Goal: Transaction & Acquisition: Purchase product/service

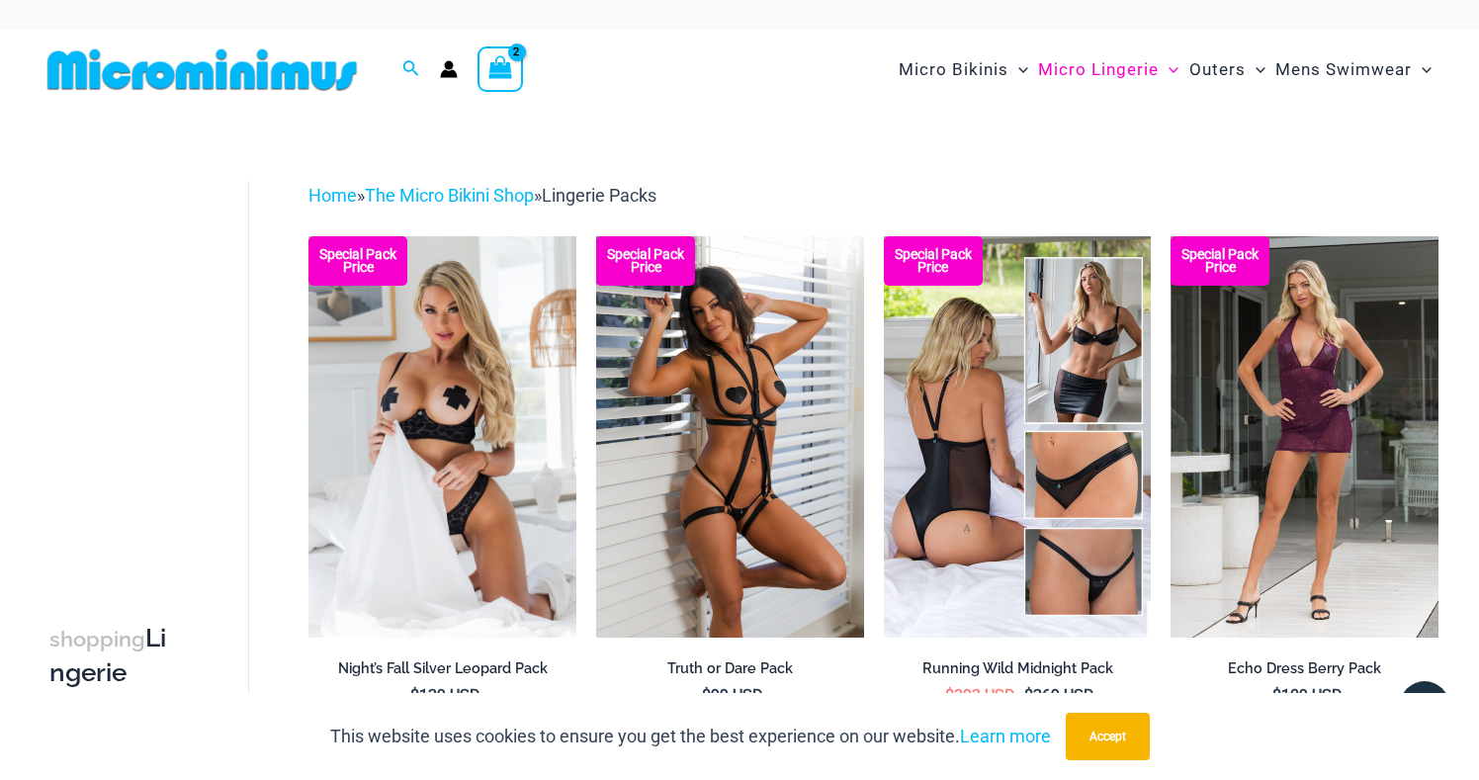
click at [512, 57] on icon "View Shopping Cart, 2 items" at bounding box center [499, 67] width 27 height 28
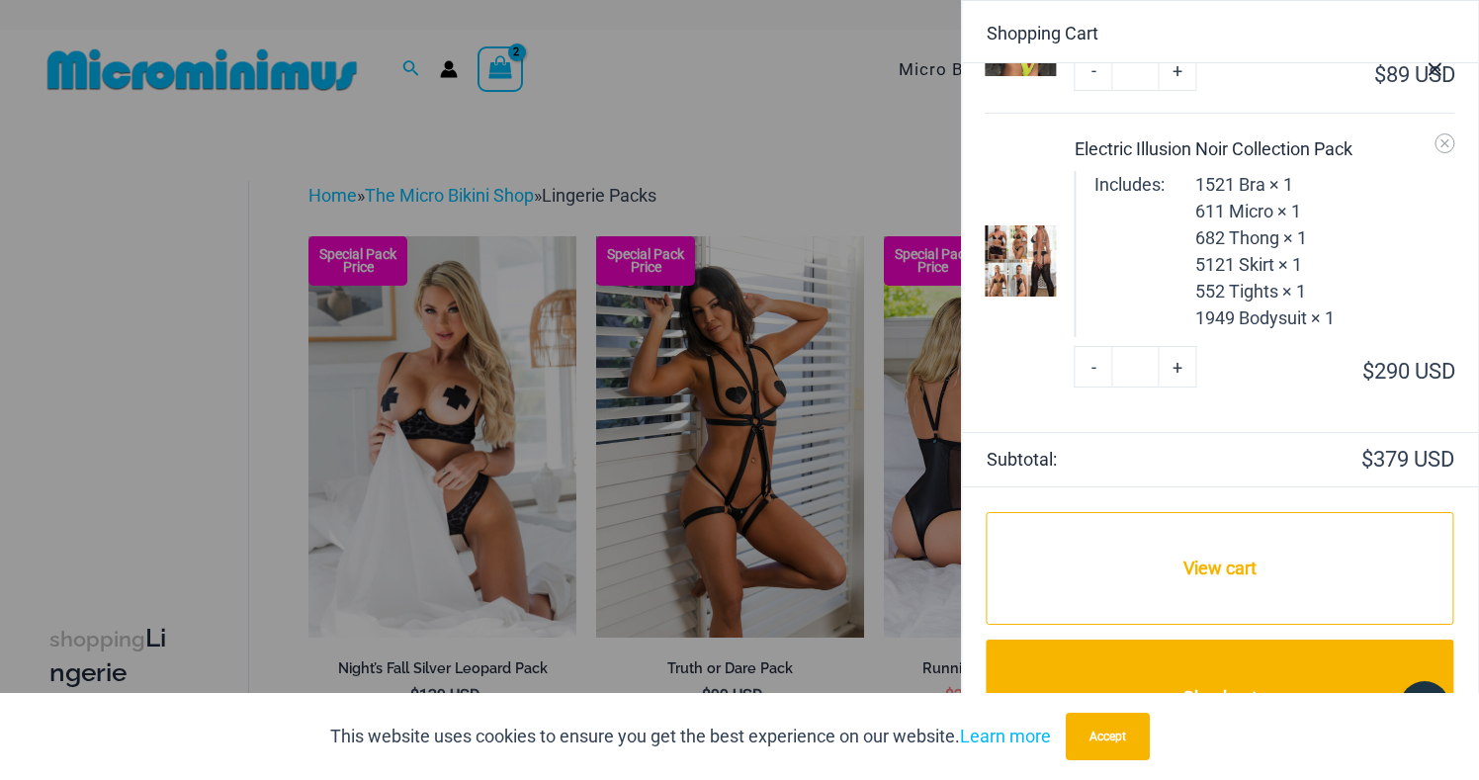
scroll to position [118, 0]
click at [792, 143] on div at bounding box center [739, 390] width 1479 height 780
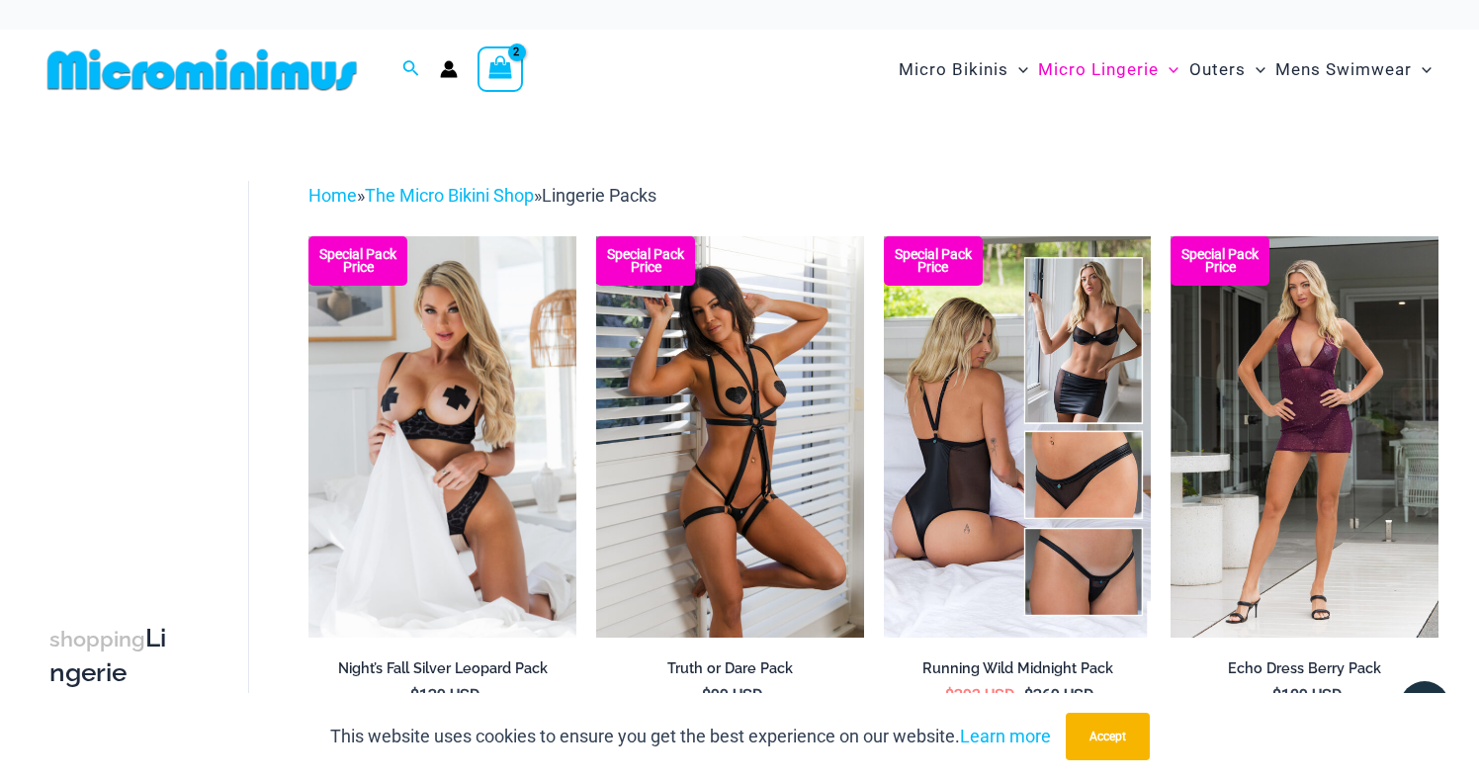
scroll to position [0, 0]
click at [508, 64] on icon "View Shopping Cart, 2 items" at bounding box center [500, 67] width 23 height 23
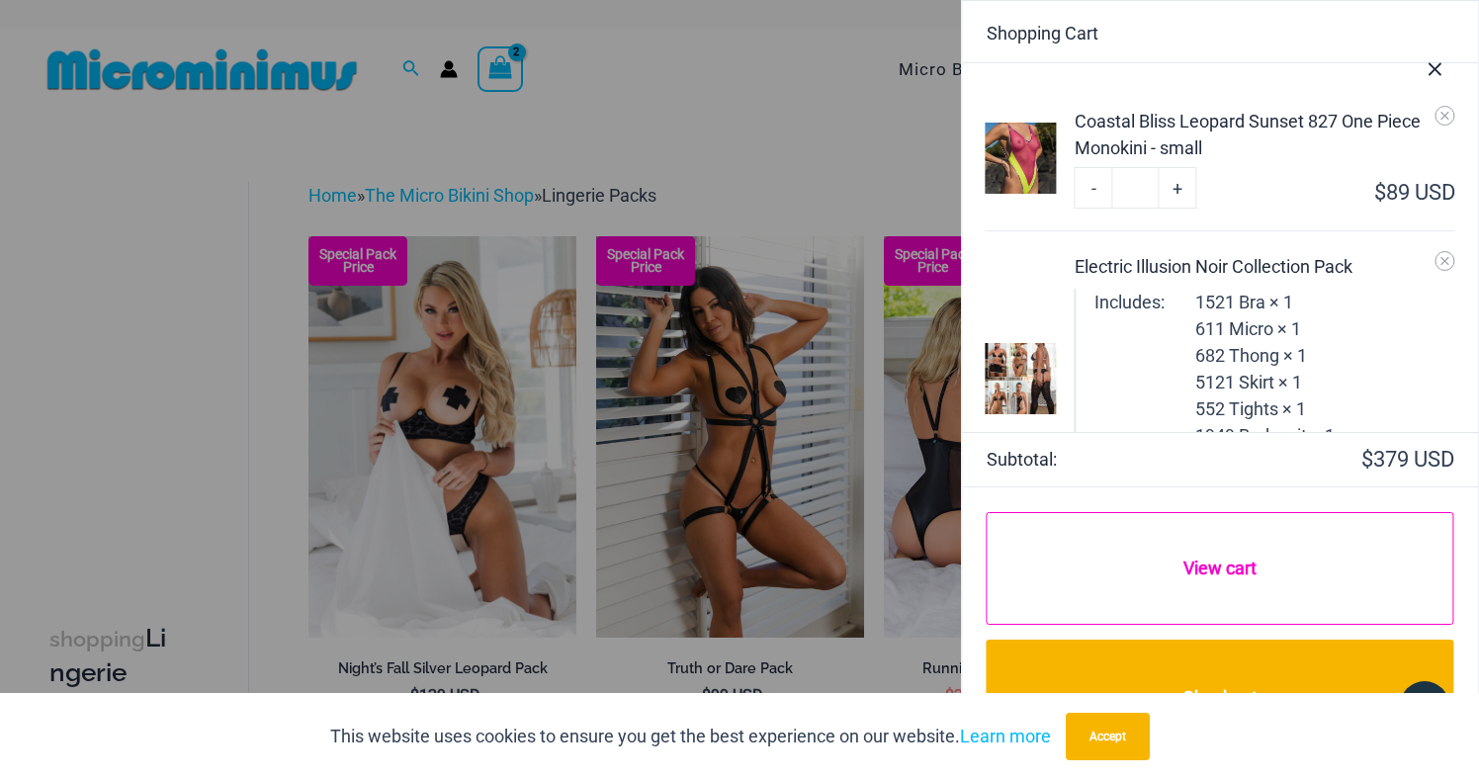
click at [1219, 573] on link "View cart" at bounding box center [1219, 569] width 467 height 114
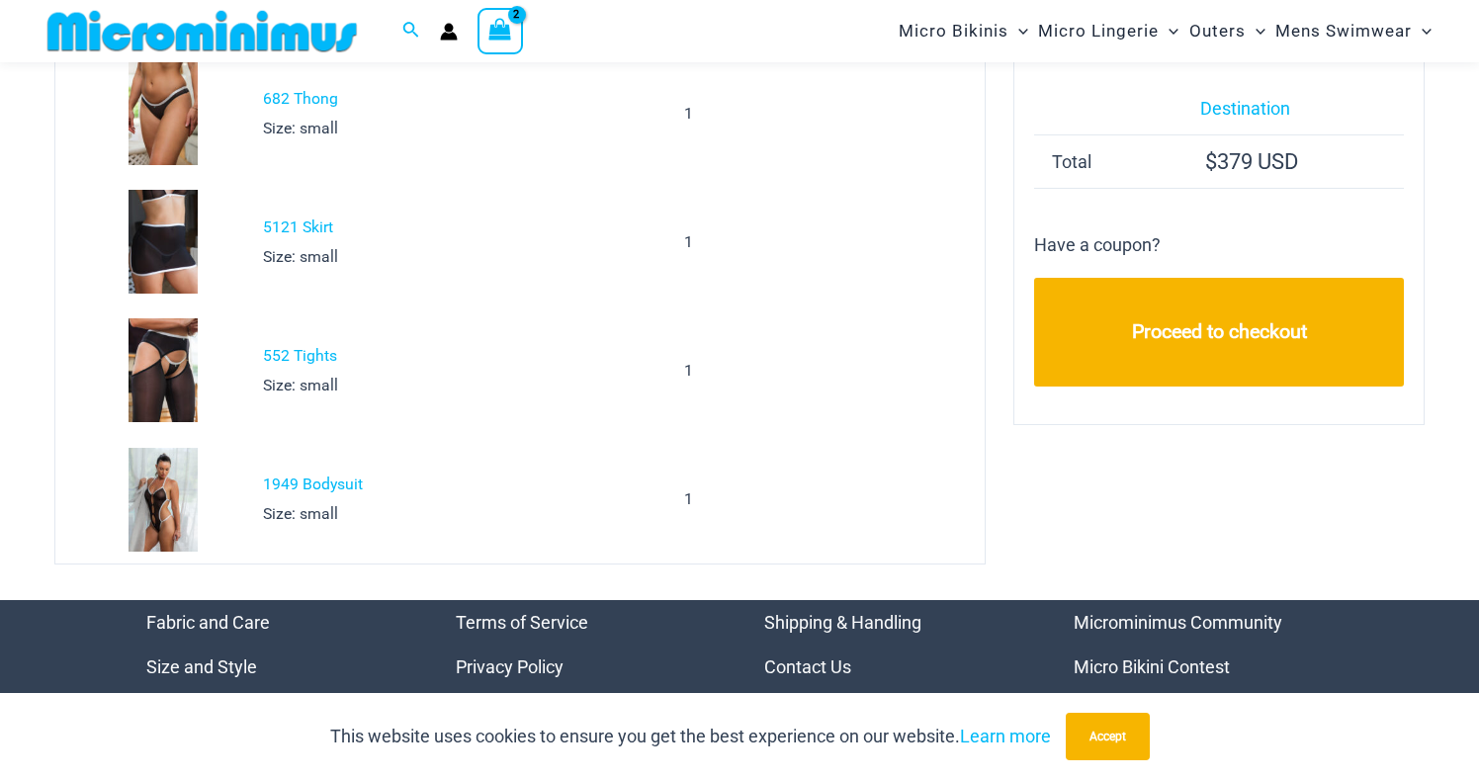
scroll to position [503, 0]
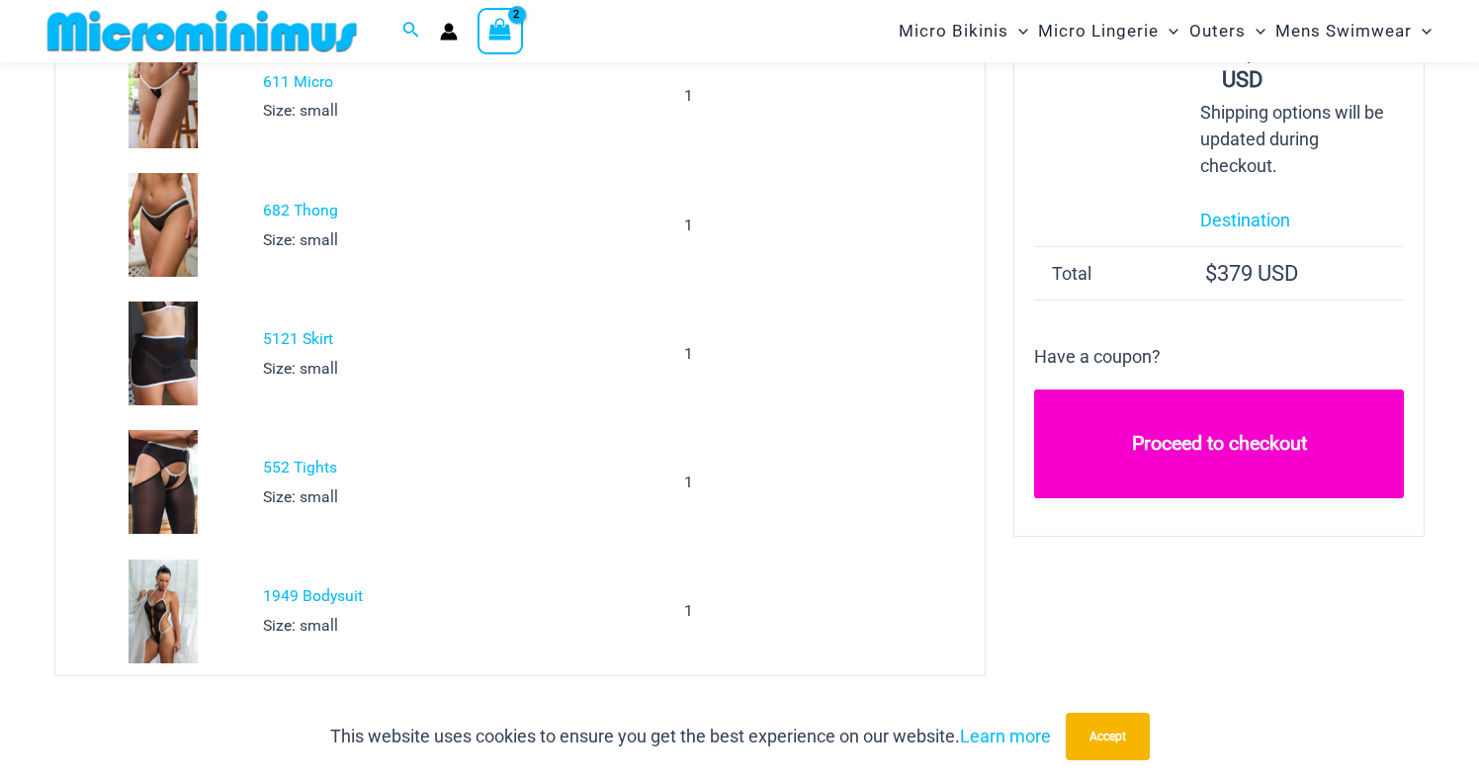
click at [1159, 389] on link "Proceed to checkout" at bounding box center [1219, 443] width 370 height 109
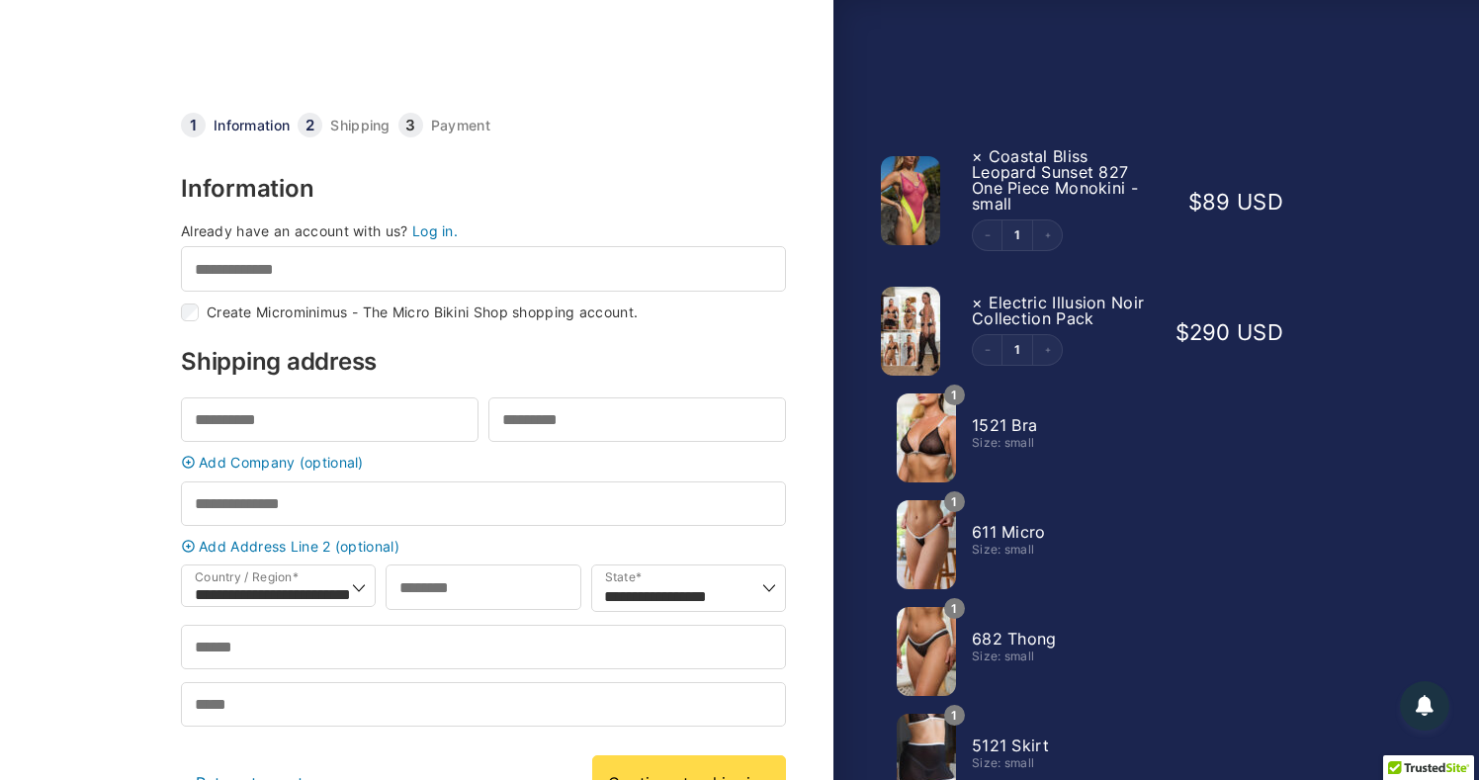
click at [441, 233] on link "Log in." at bounding box center [434, 230] width 45 height 17
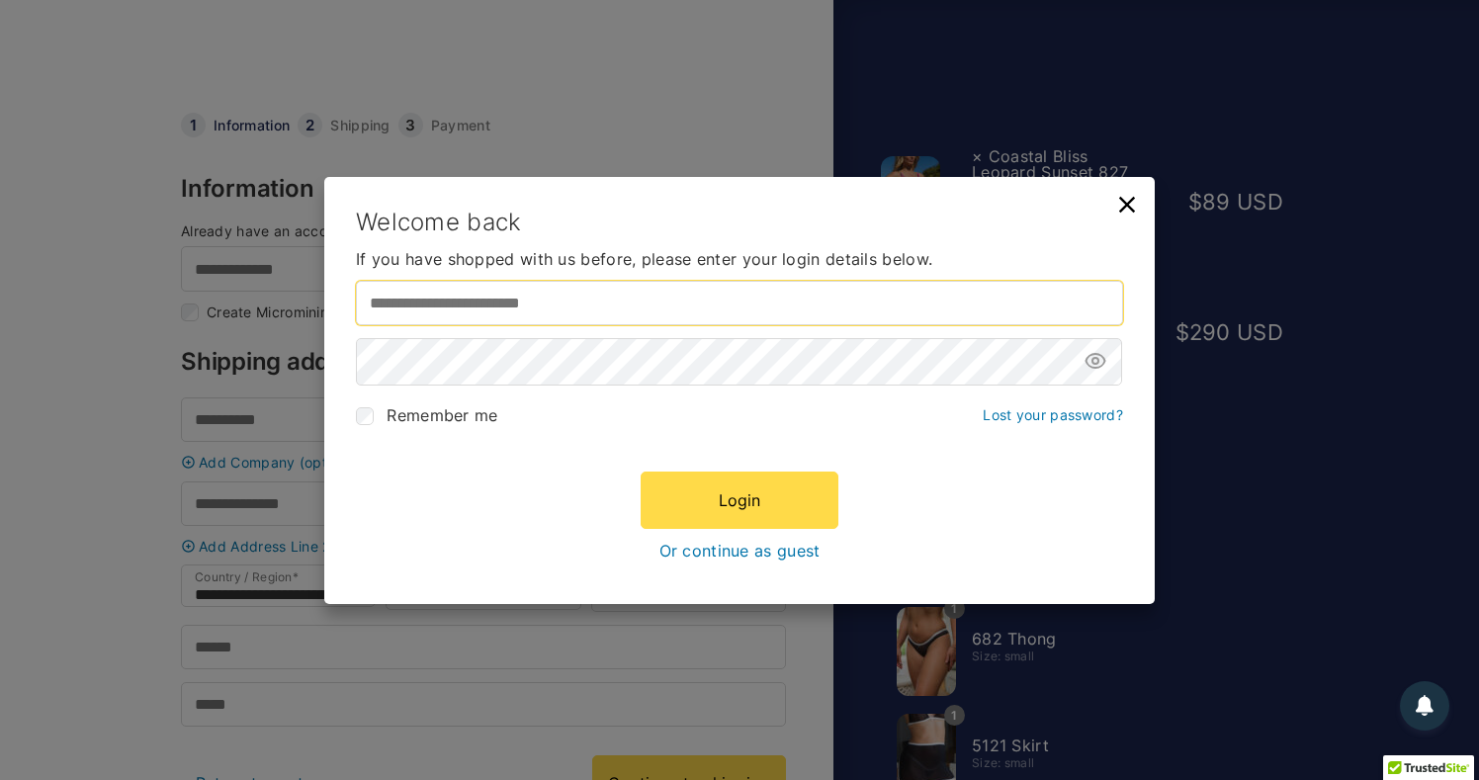
type input "**********"
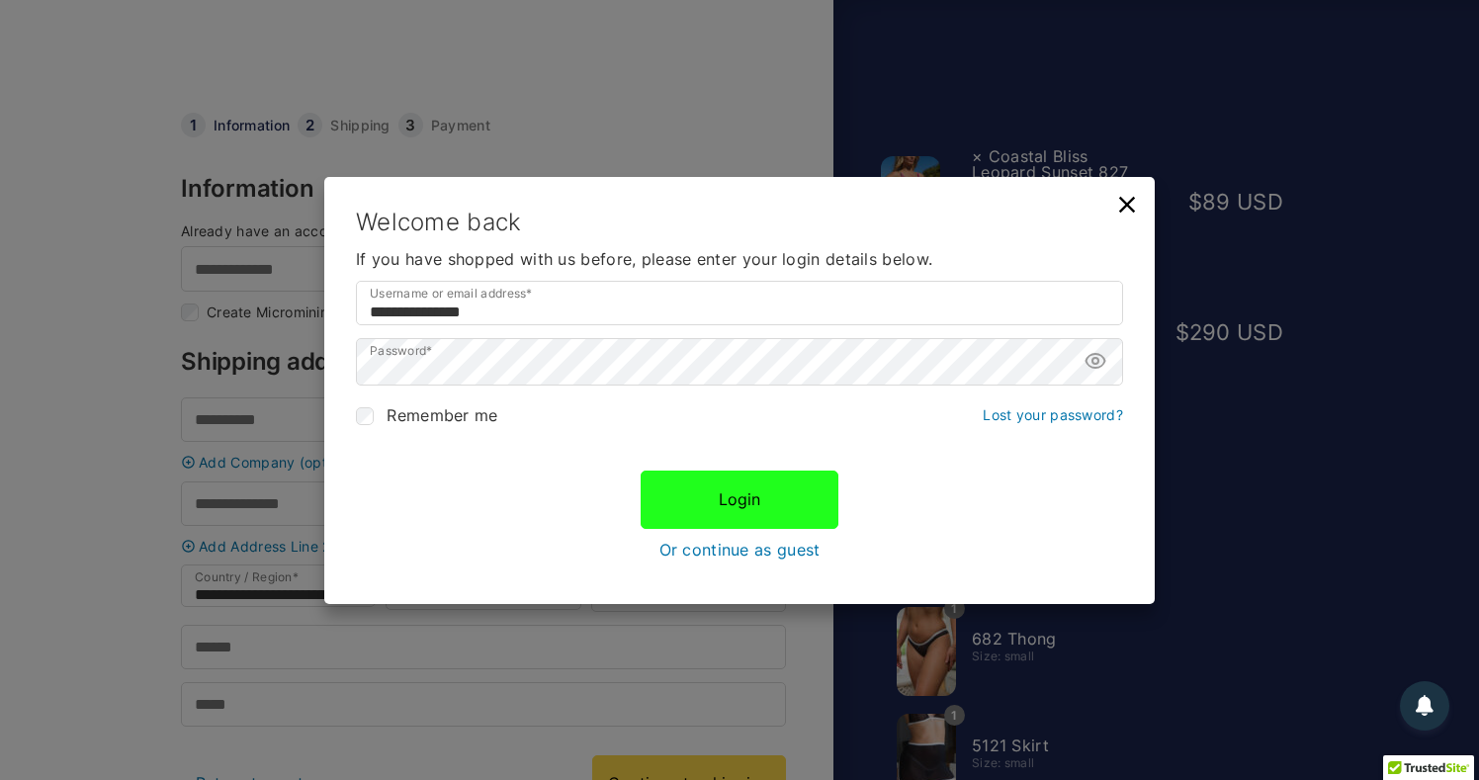
click at [740, 518] on button "Login" at bounding box center [739, 498] width 198 height 57
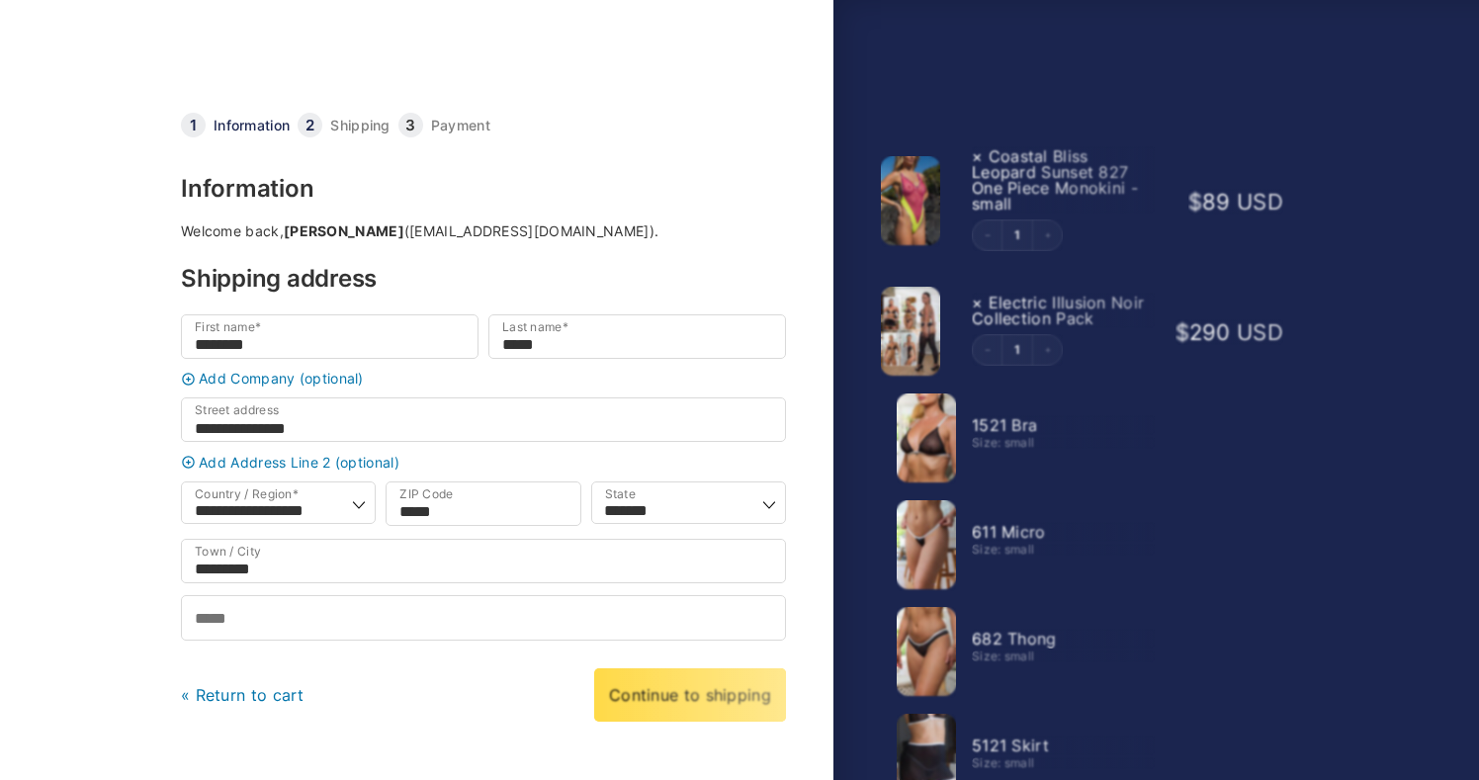
select select "**"
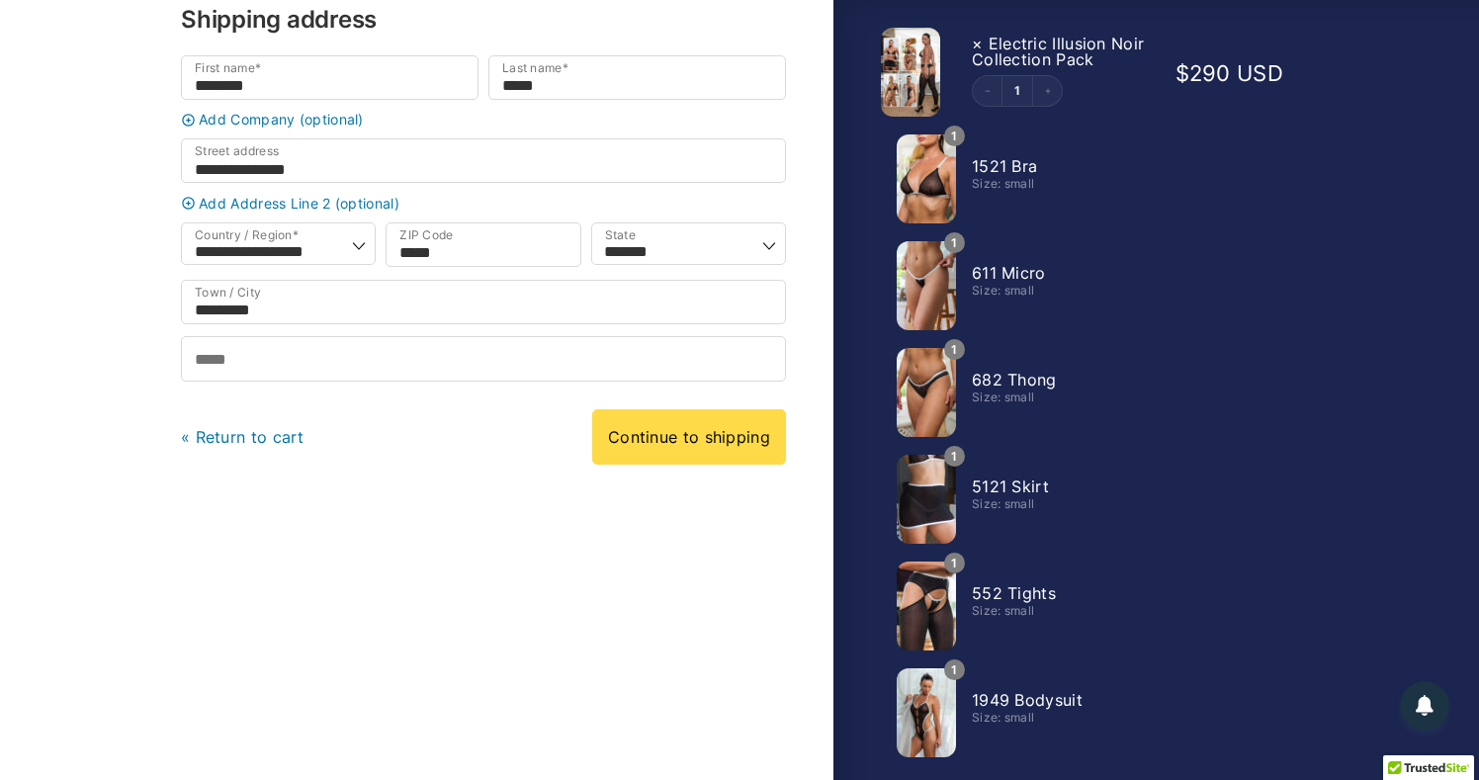
scroll to position [378, 0]
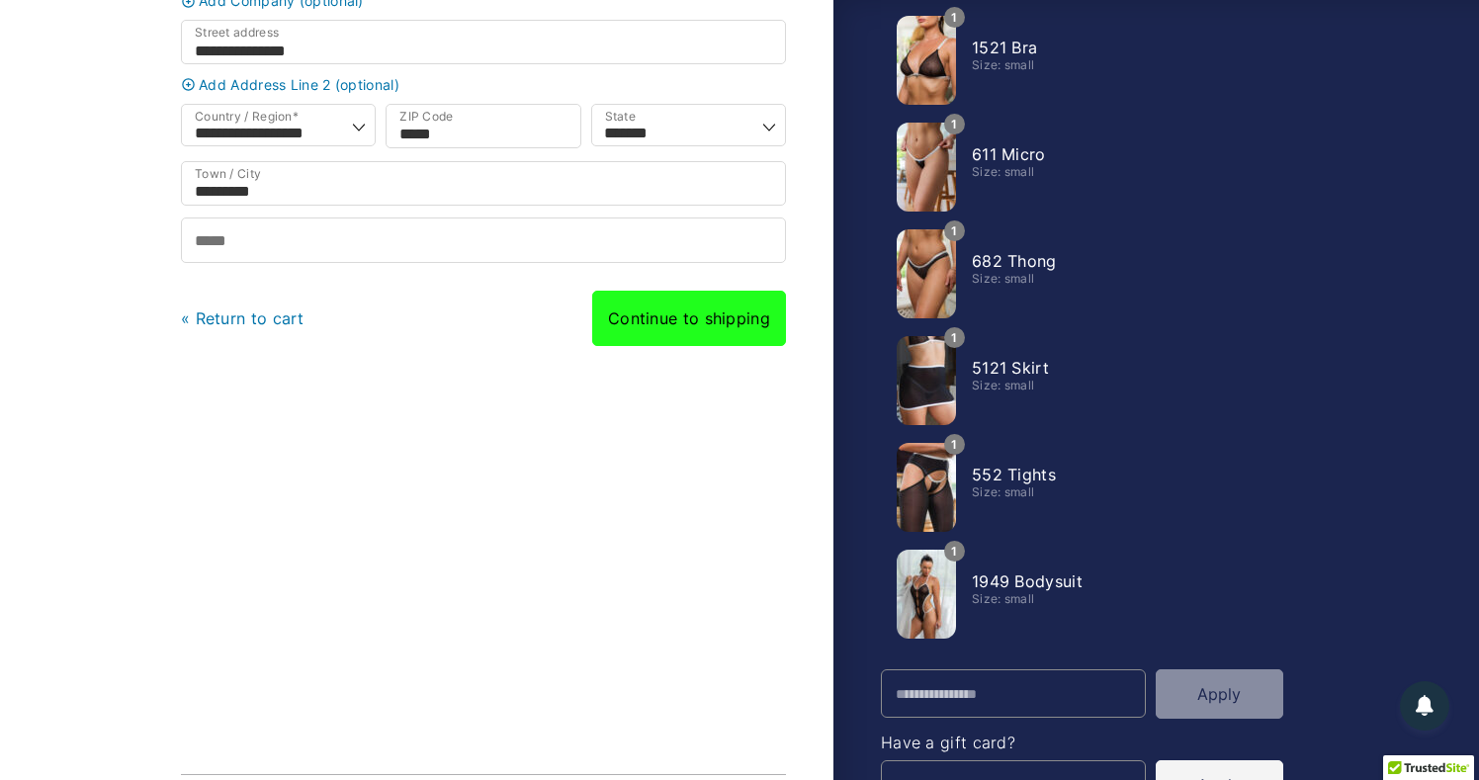
click at [705, 330] on link "Continue to shipping" at bounding box center [689, 318] width 194 height 55
type input "**********"
click at [645, 316] on link "Continue to shipping" at bounding box center [689, 318] width 194 height 55
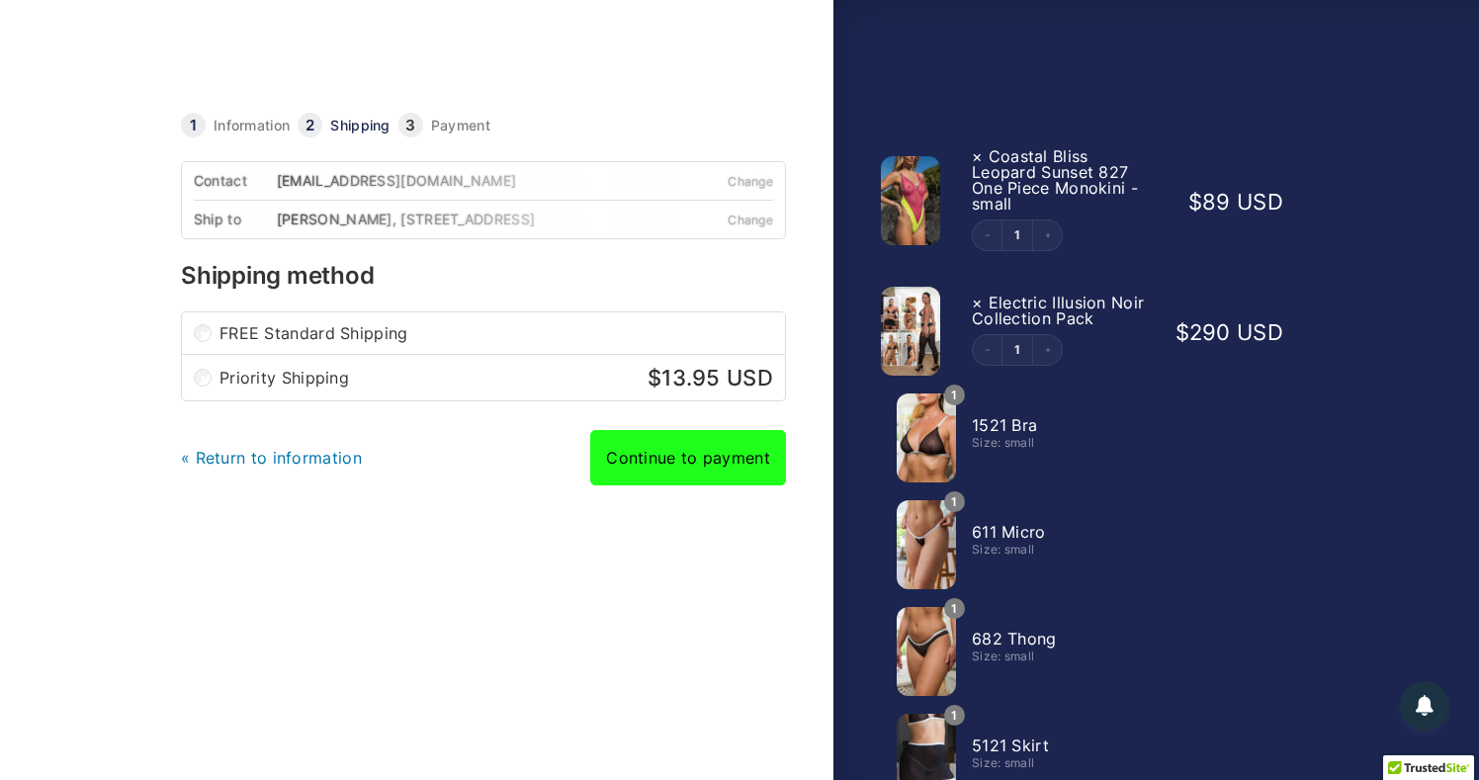
click at [673, 484] on link "Continue to payment" at bounding box center [688, 457] width 196 height 55
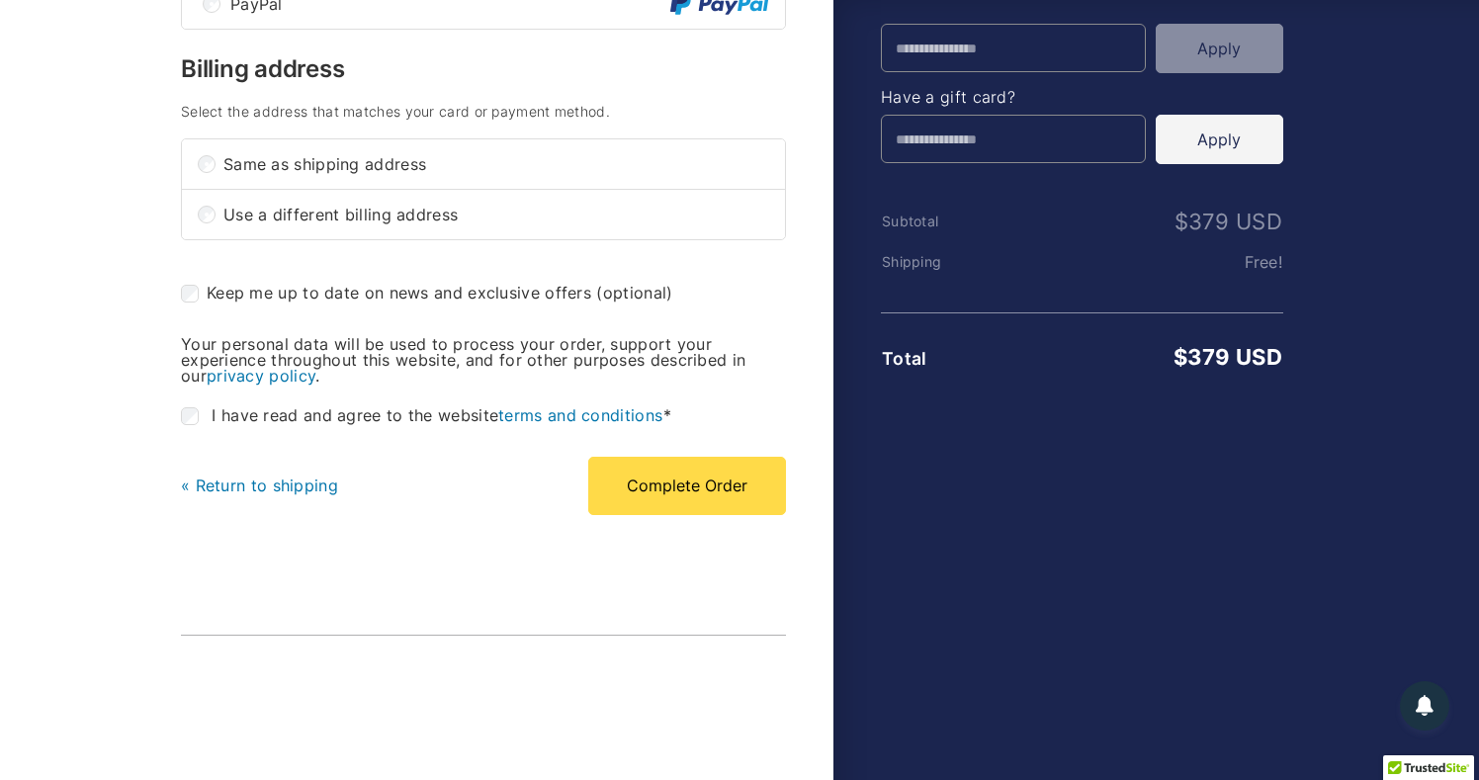
scroll to position [1025, 0]
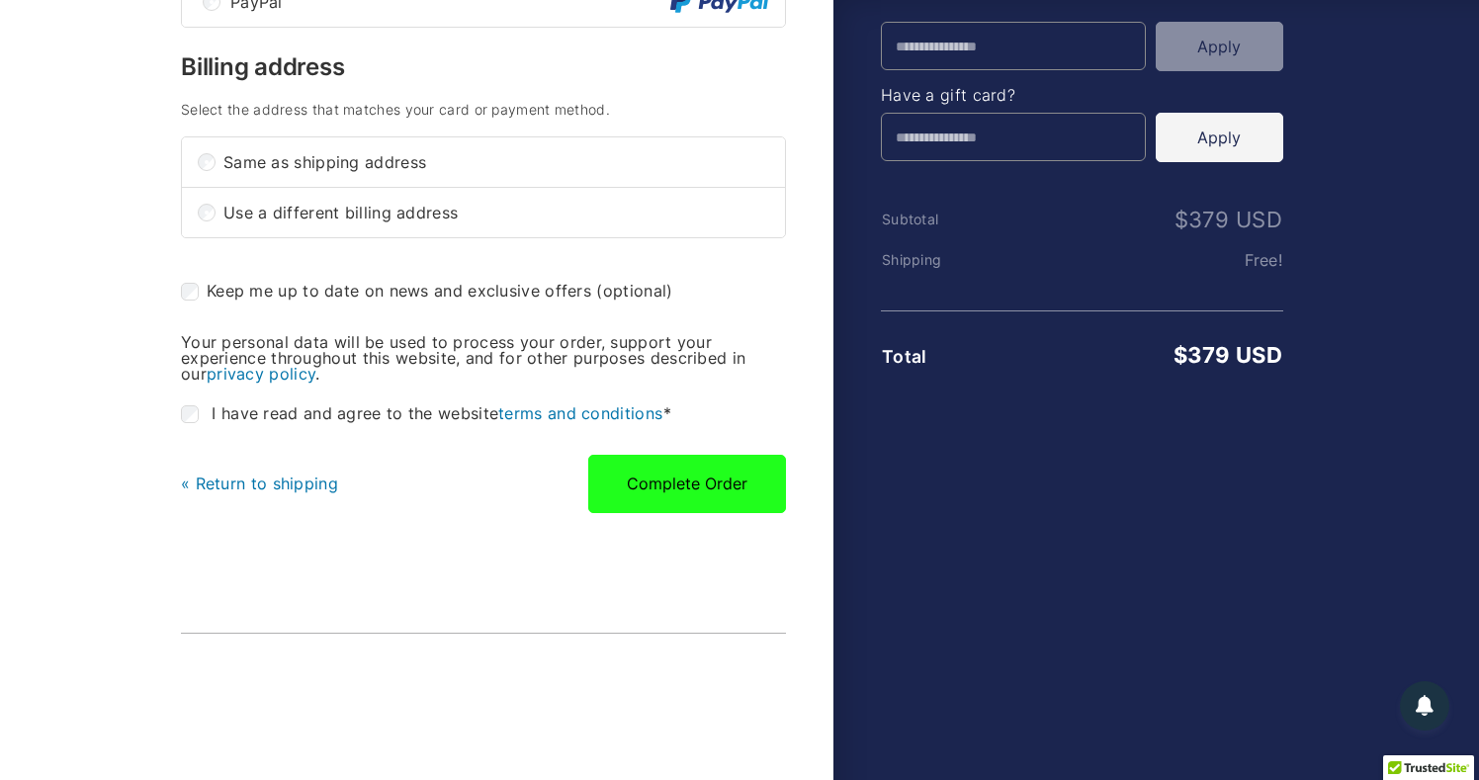
click at [699, 498] on button "Complete Order" at bounding box center [687, 483] width 198 height 57
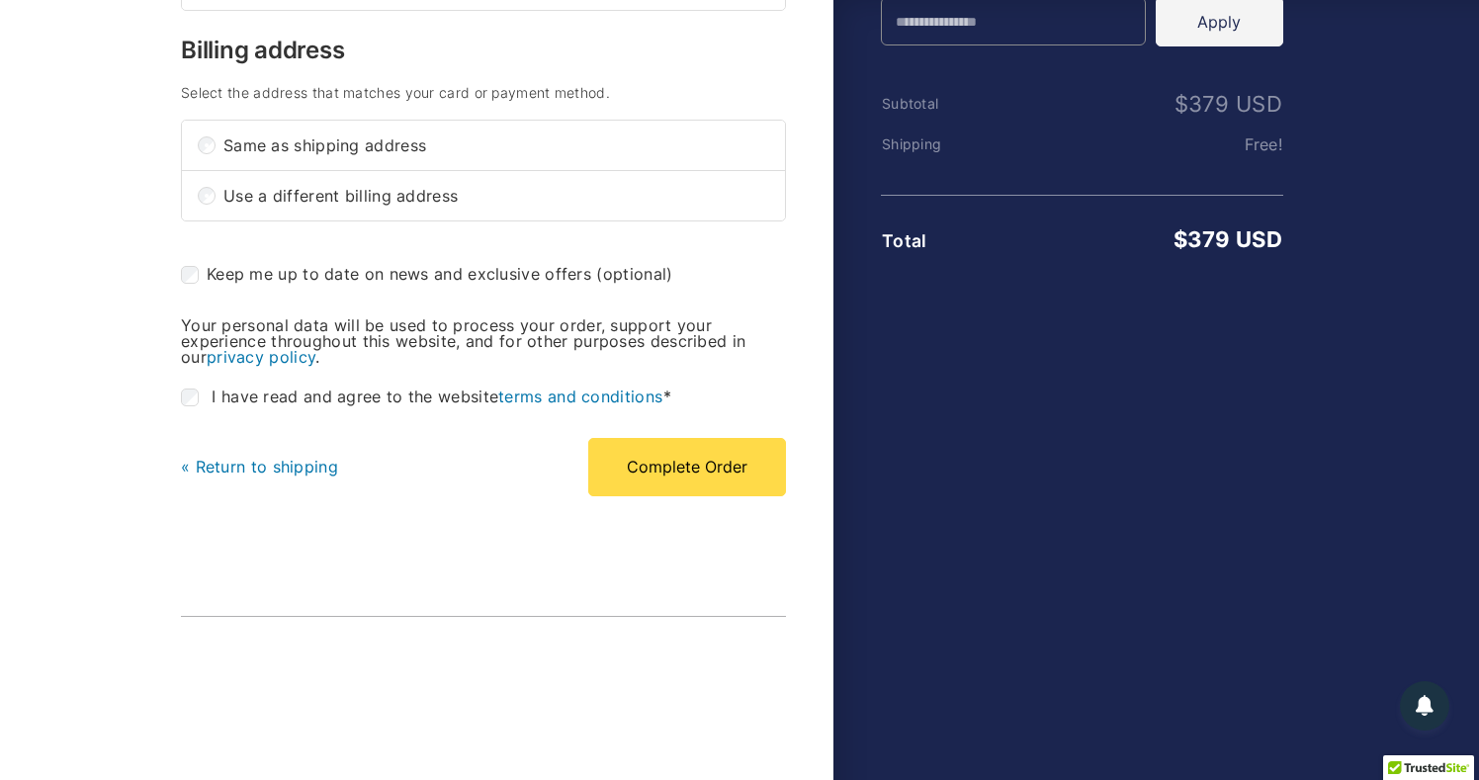
scroll to position [1181, 0]
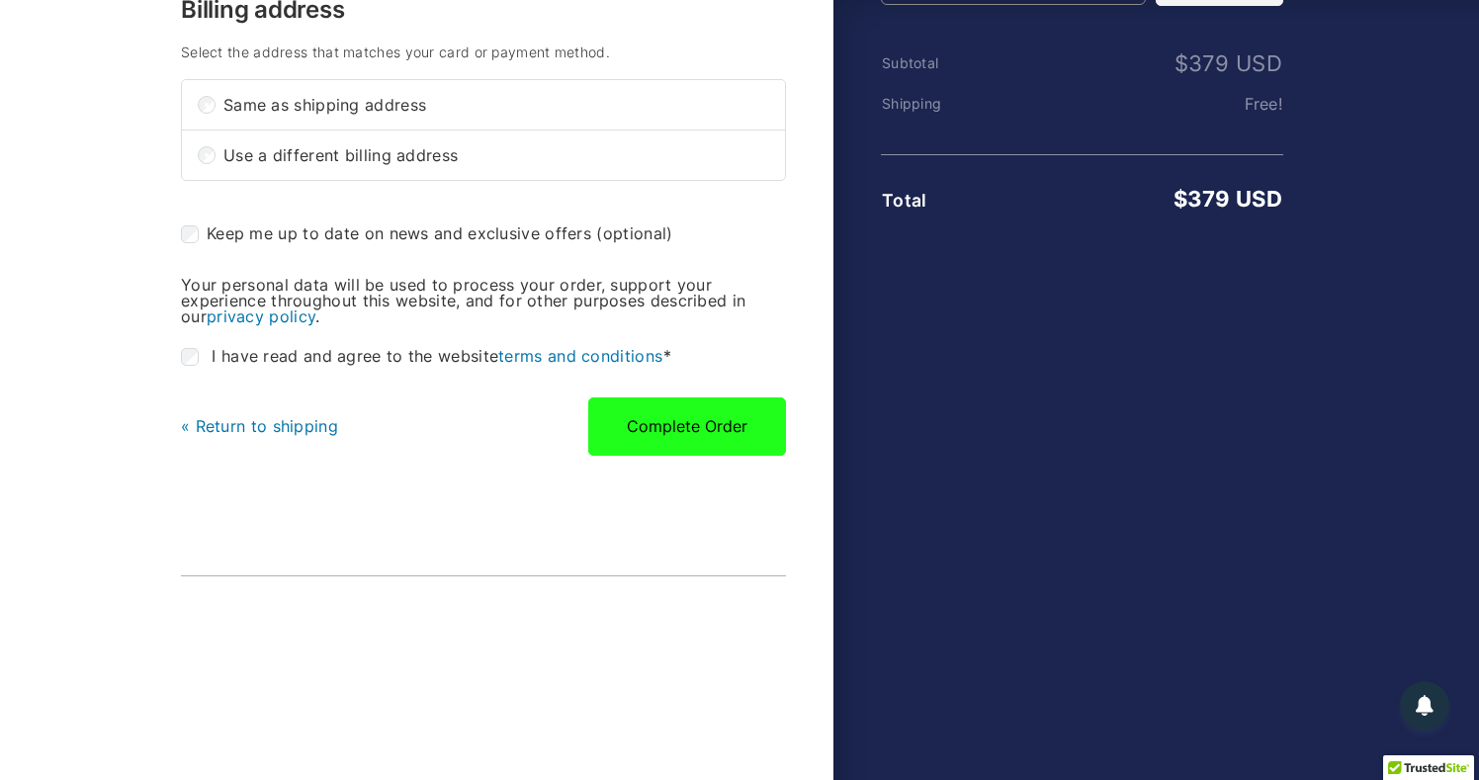
click at [679, 448] on button "Complete Order" at bounding box center [687, 425] width 198 height 57
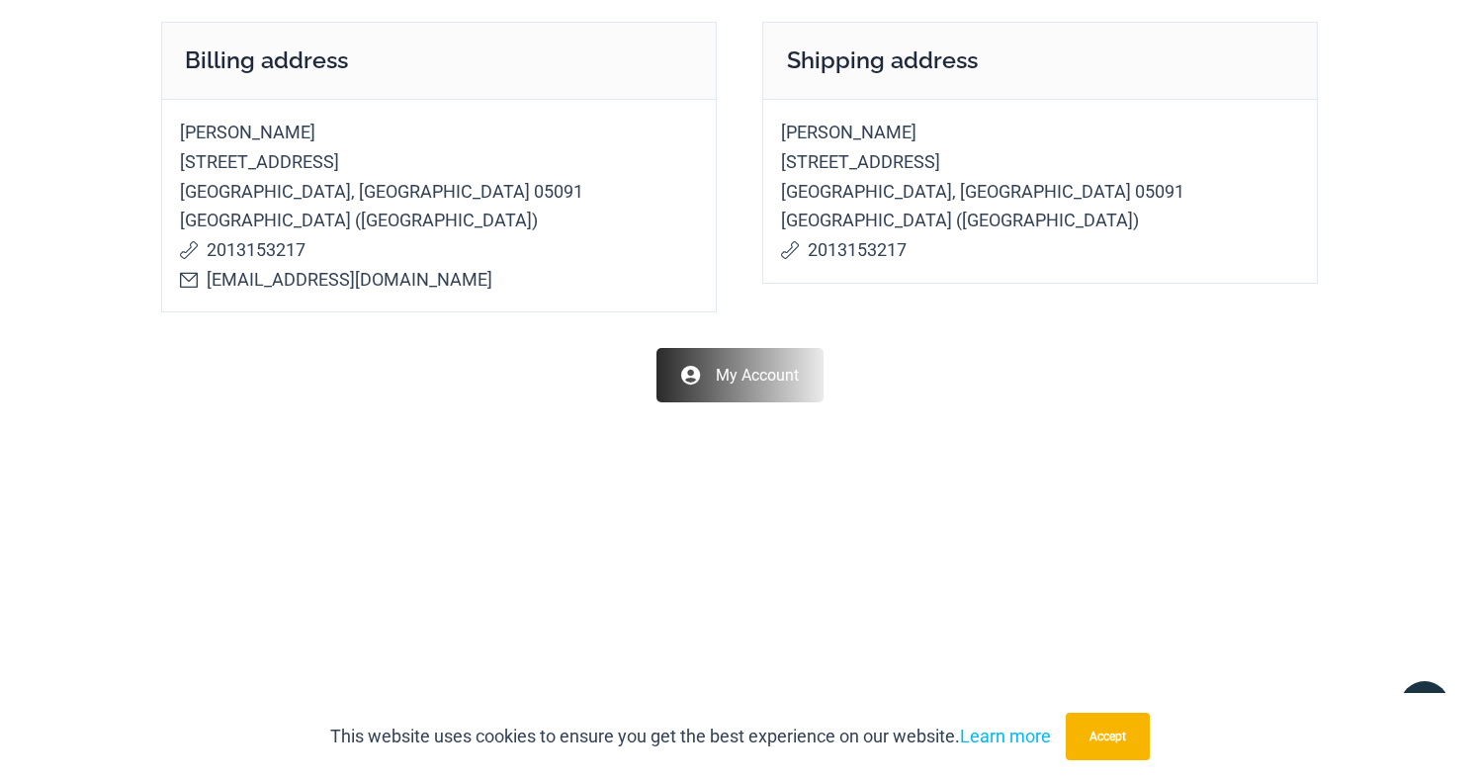
scroll to position [1312, 0]
